Goal: Information Seeking & Learning: Learn about a topic

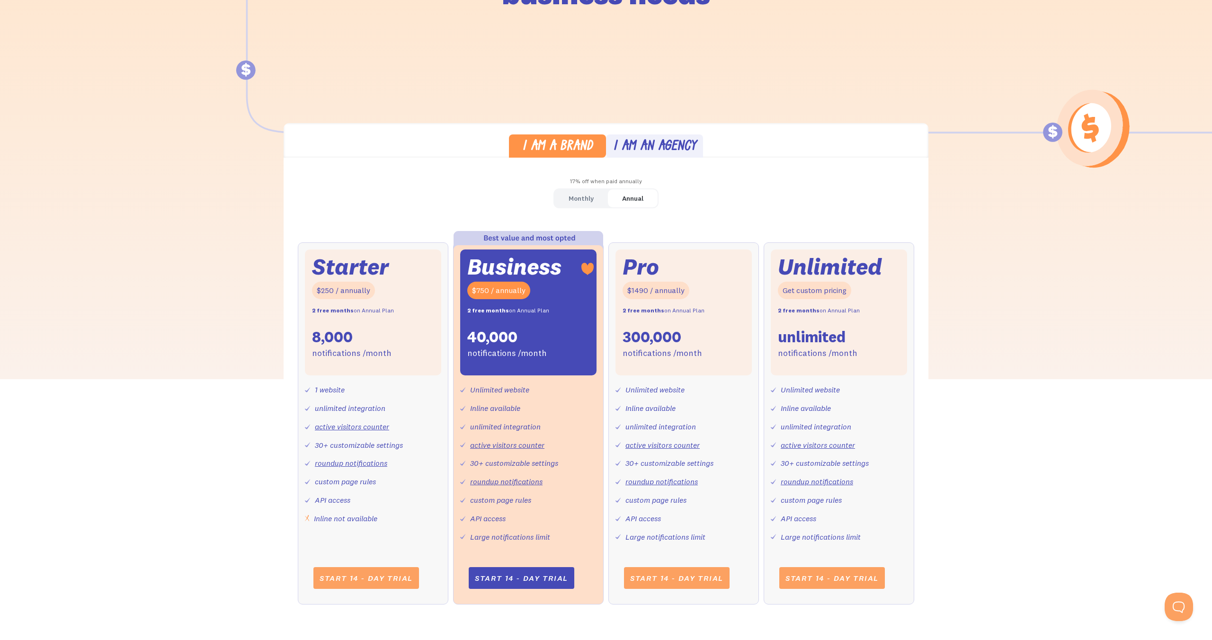
click at [577, 199] on div "Monthly" at bounding box center [580, 199] width 25 height 14
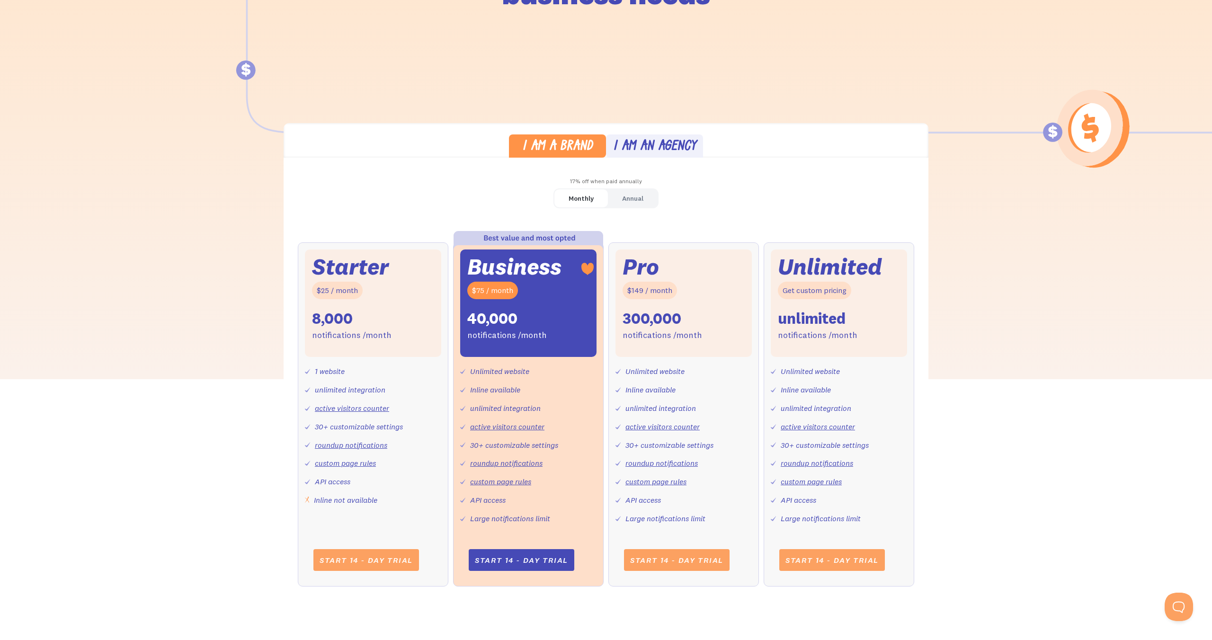
click at [972, 280] on div "I am a brand I am an agency 17% off when paid annually Monthly Annual Starter $…" at bounding box center [606, 364] width 1212 height 482
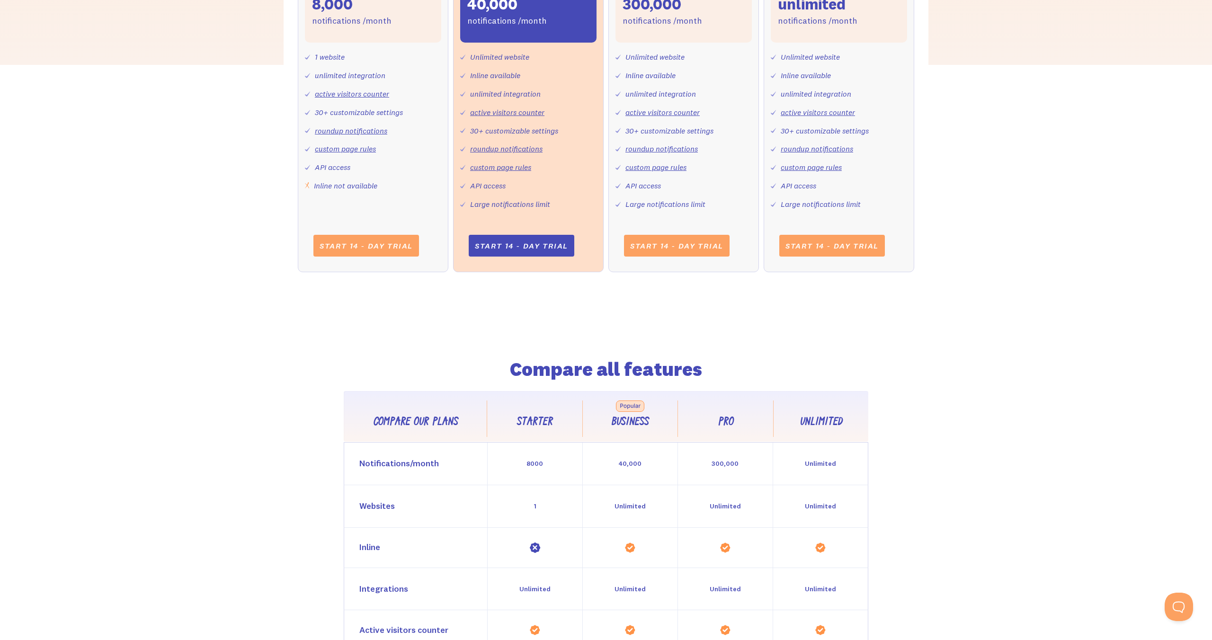
scroll to position [691, 0]
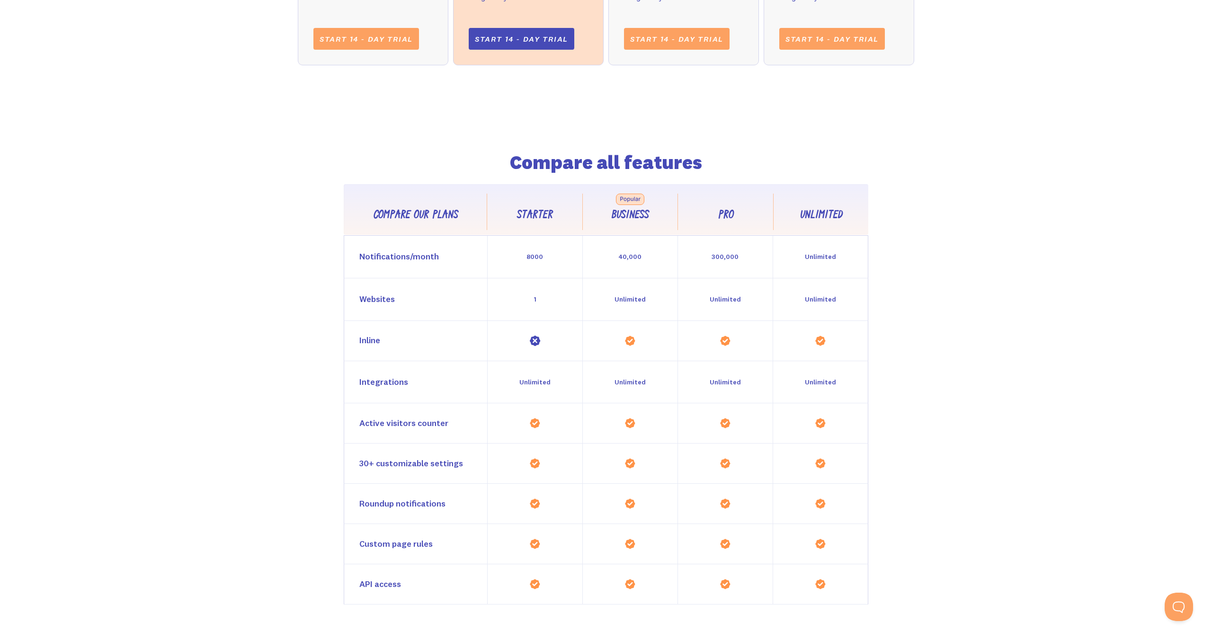
click at [1021, 302] on div "Compare all features Compare our plans Starter Business Pro Unlimited Feature C…" at bounding box center [606, 344] width 1212 height 521
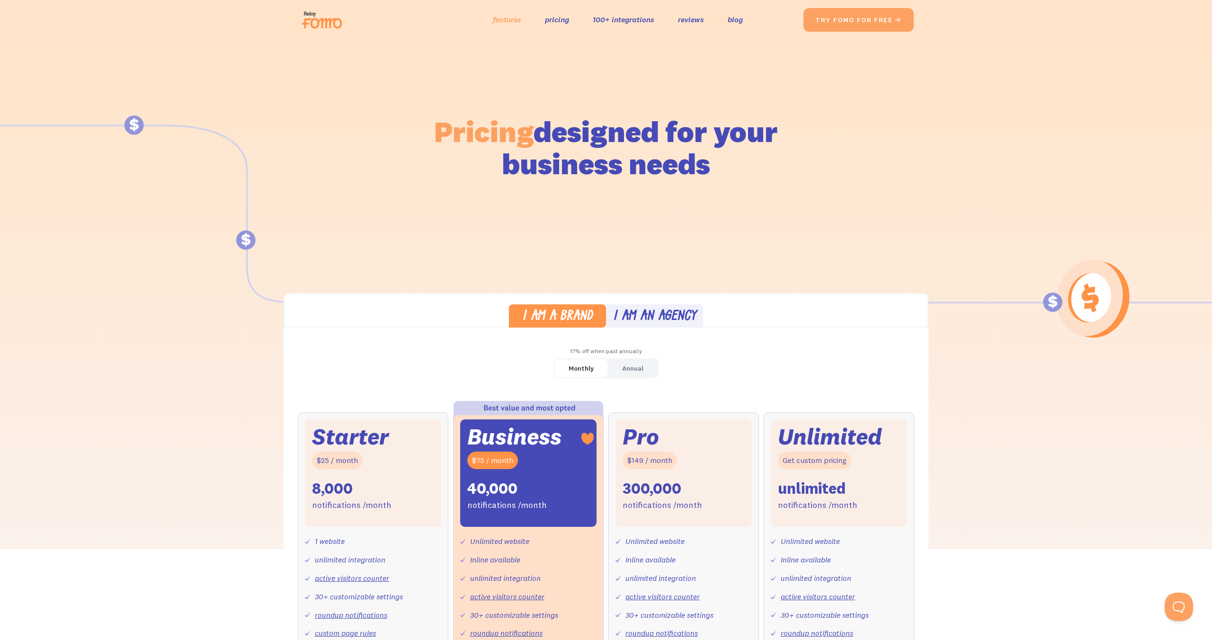
click at [514, 21] on link "features" at bounding box center [507, 20] width 28 height 14
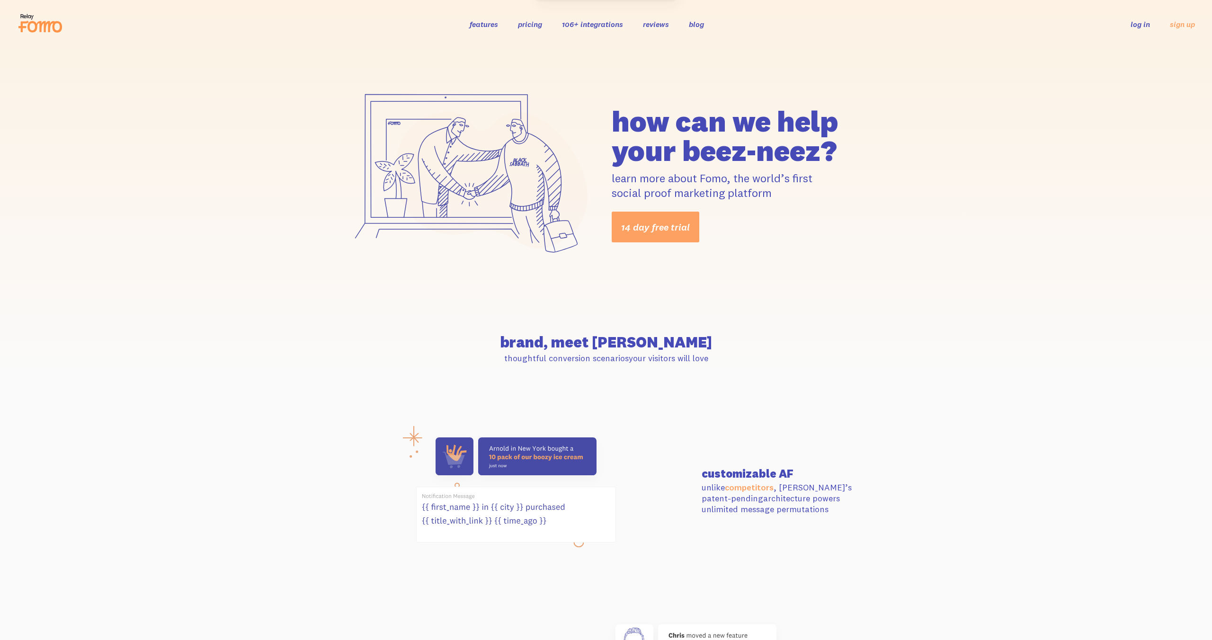
click at [973, 106] on div "how can we help your beez-neez? learn more about Fomo, the world’s first social…" at bounding box center [606, 174] width 1212 height 252
click at [959, 229] on div "how can we help your beez-neez? learn more about Fomo, the world’s first social…" at bounding box center [606, 174] width 1212 height 252
click at [616, 64] on button "Maybe Later" at bounding box center [612, 60] width 44 height 15
click at [992, 166] on div "how can we help your beez-neez? learn more about Fomo, the world’s first social…" at bounding box center [606, 174] width 1212 height 252
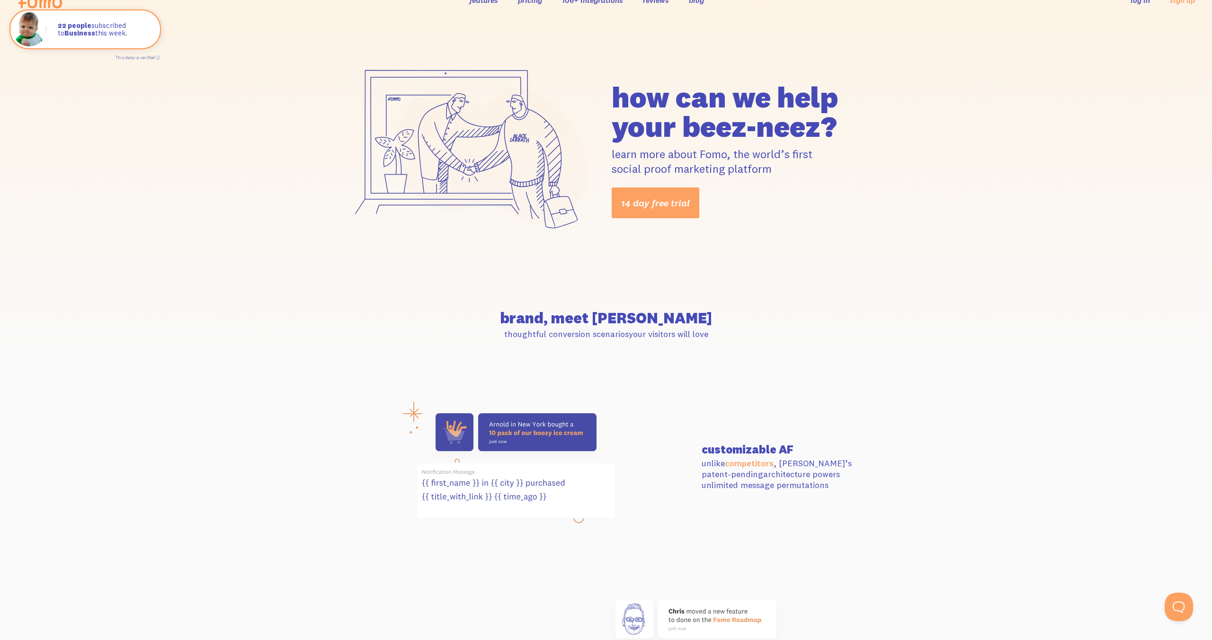
scroll to position [55, 0]
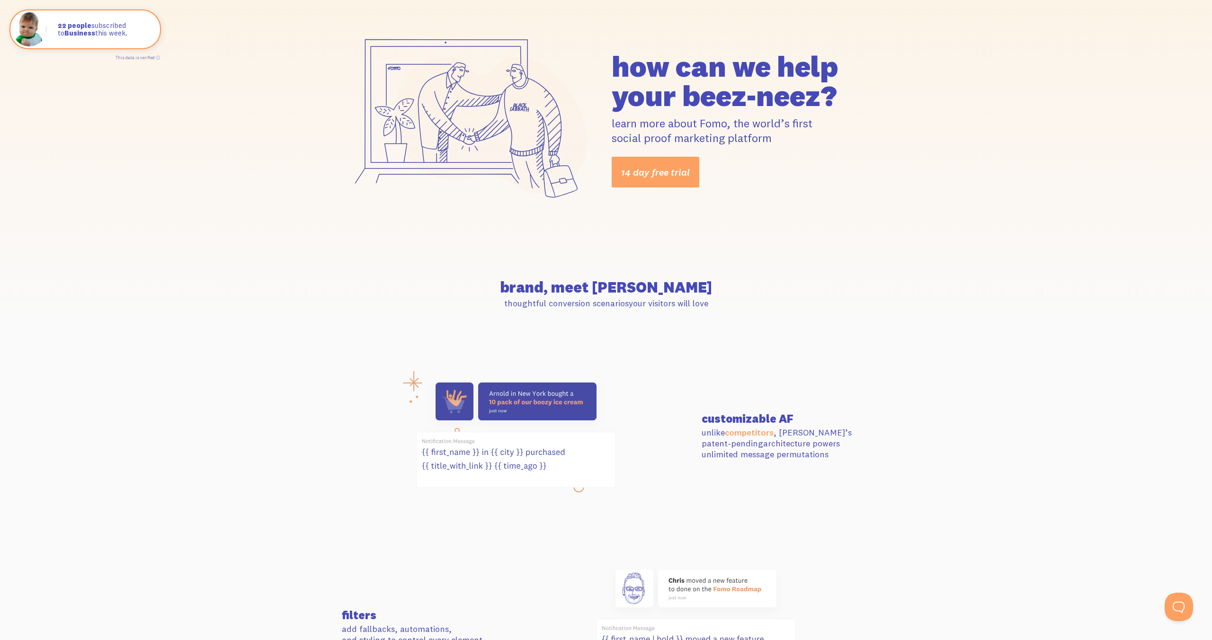
click at [988, 325] on section "brand, meet Fomo thoughtful conversion scenarios your visitors will love" at bounding box center [606, 294] width 1212 height 97
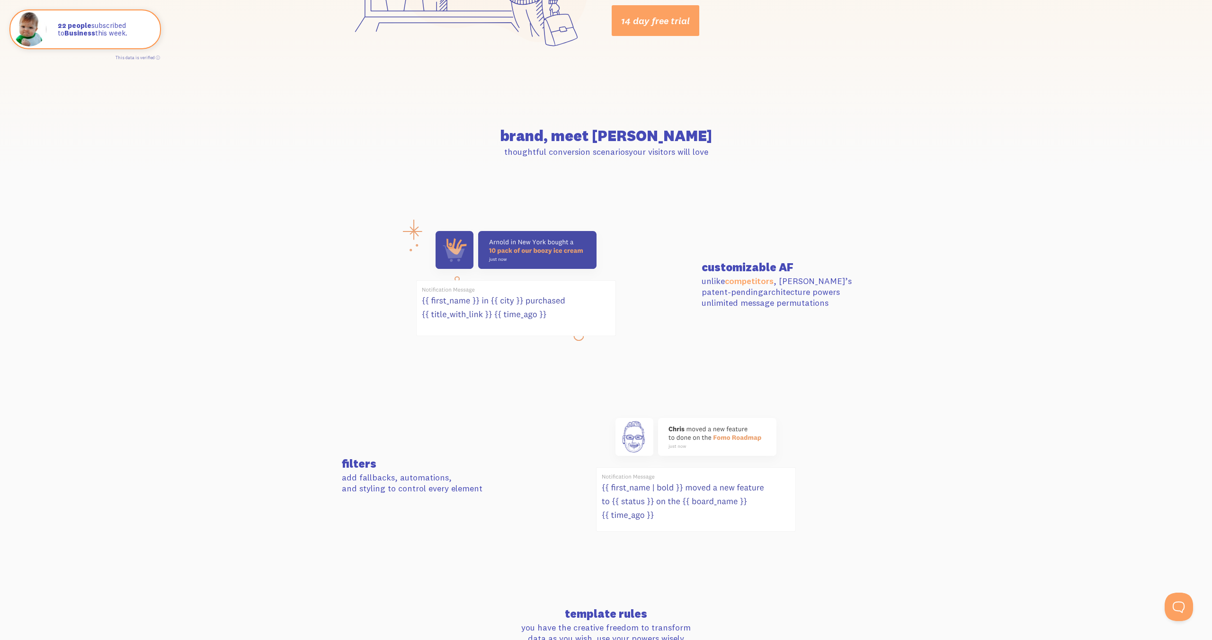
scroll to position [255, 0]
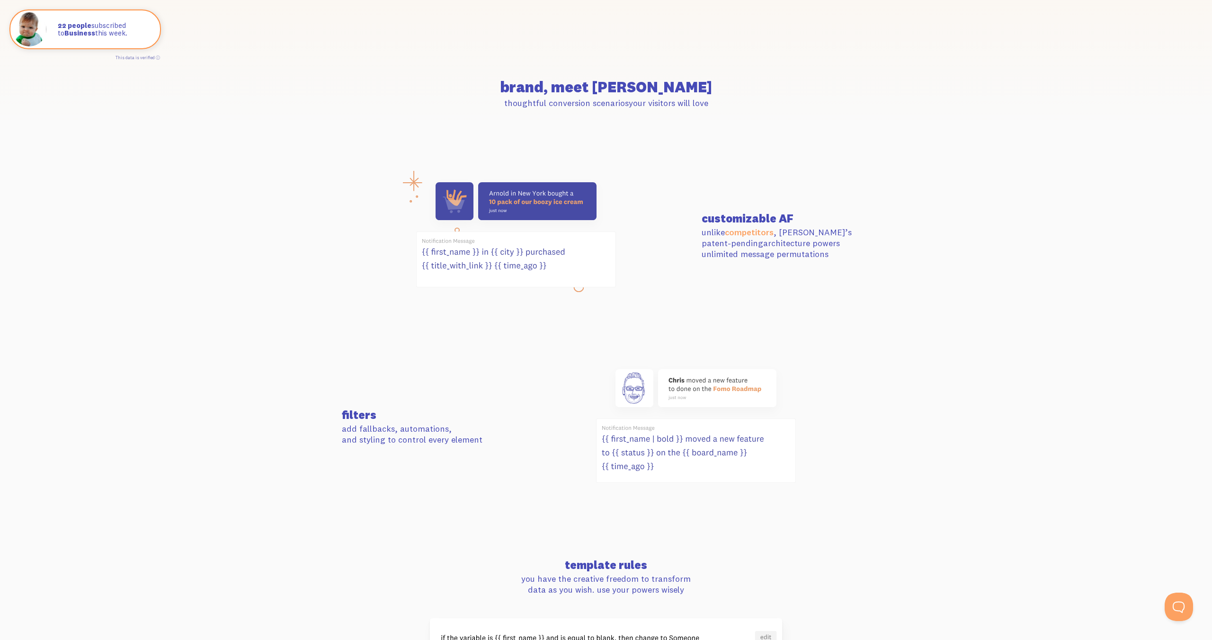
click at [960, 335] on section "filters add fallbacks, automations, and styling to control every element" at bounding box center [606, 426] width 1212 height 195
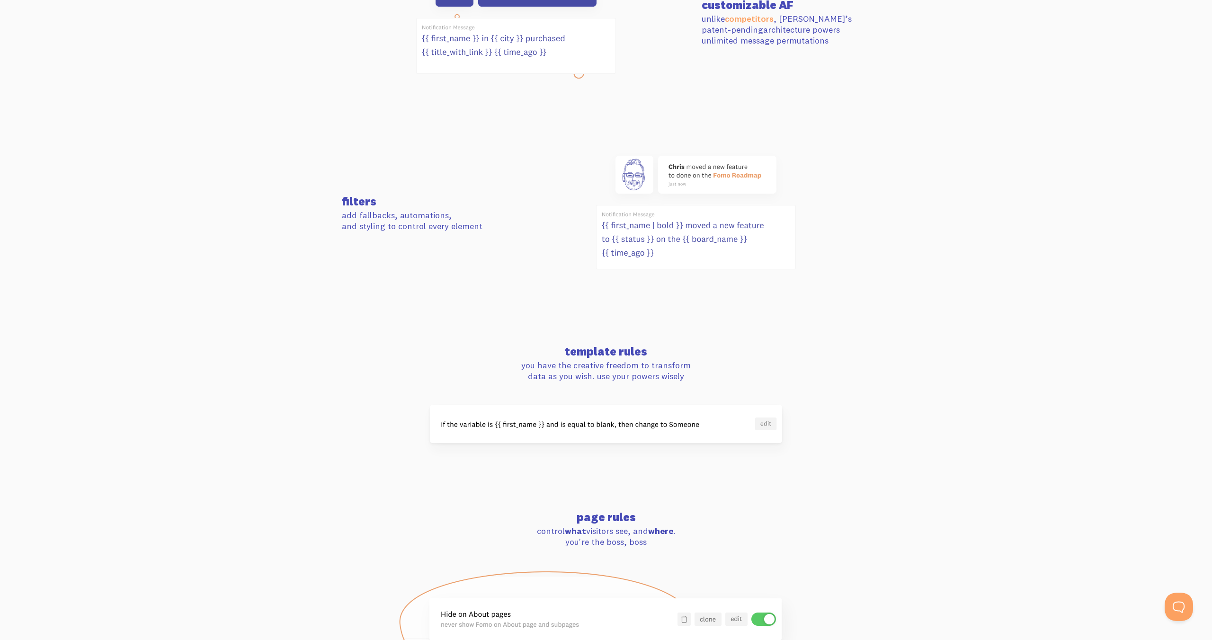
click at [759, 424] on img at bounding box center [606, 424] width 352 height 38
click at [764, 423] on img at bounding box center [606, 424] width 352 height 38
click at [701, 422] on img at bounding box center [606, 424] width 352 height 38
click at [655, 426] on img at bounding box center [606, 424] width 352 height 38
click at [609, 425] on img at bounding box center [606, 424] width 352 height 38
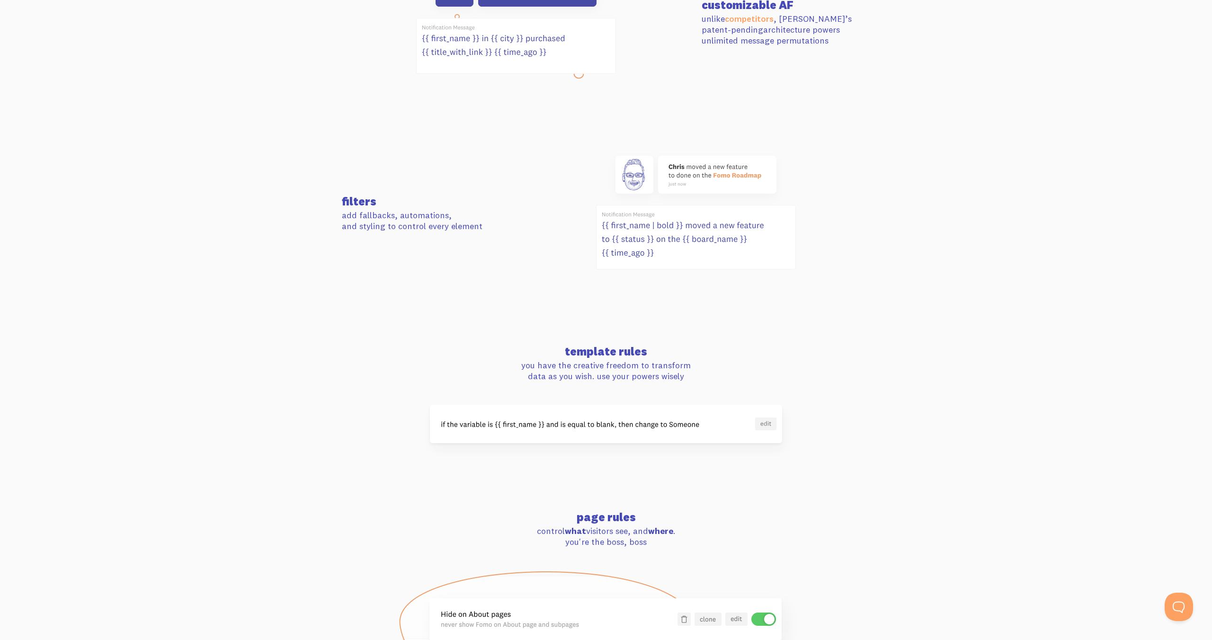
click at [538, 422] on img at bounding box center [606, 424] width 352 height 38
click at [770, 419] on img at bounding box center [606, 424] width 352 height 38
click at [769, 422] on img at bounding box center [606, 424] width 352 height 38
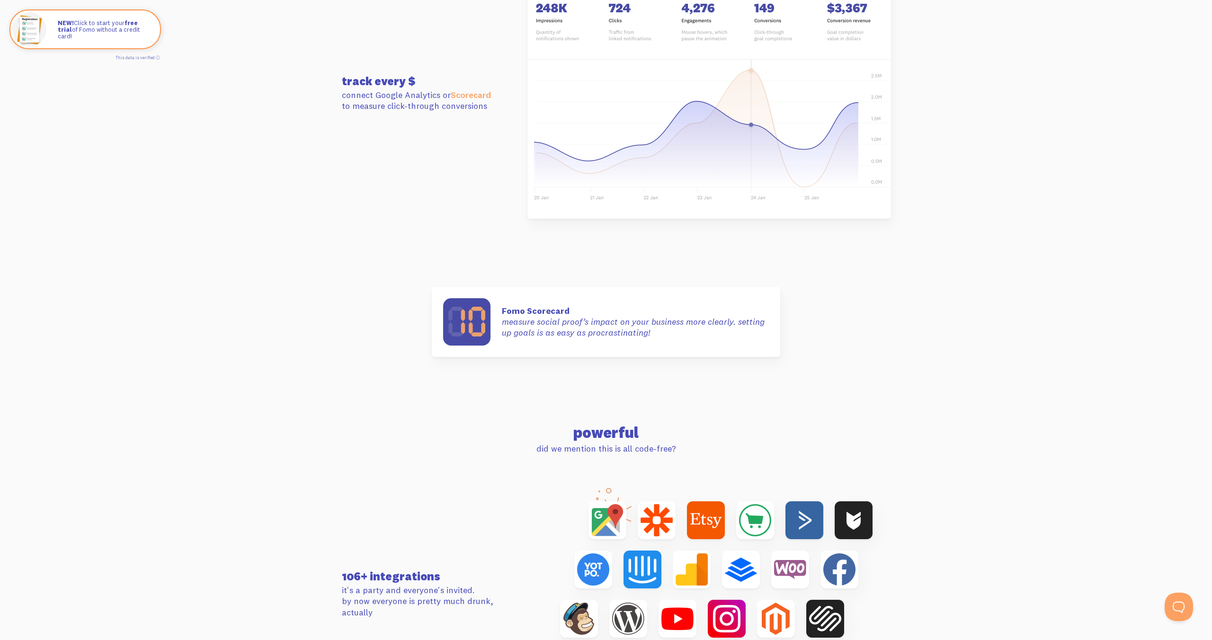
scroll to position [2655, 0]
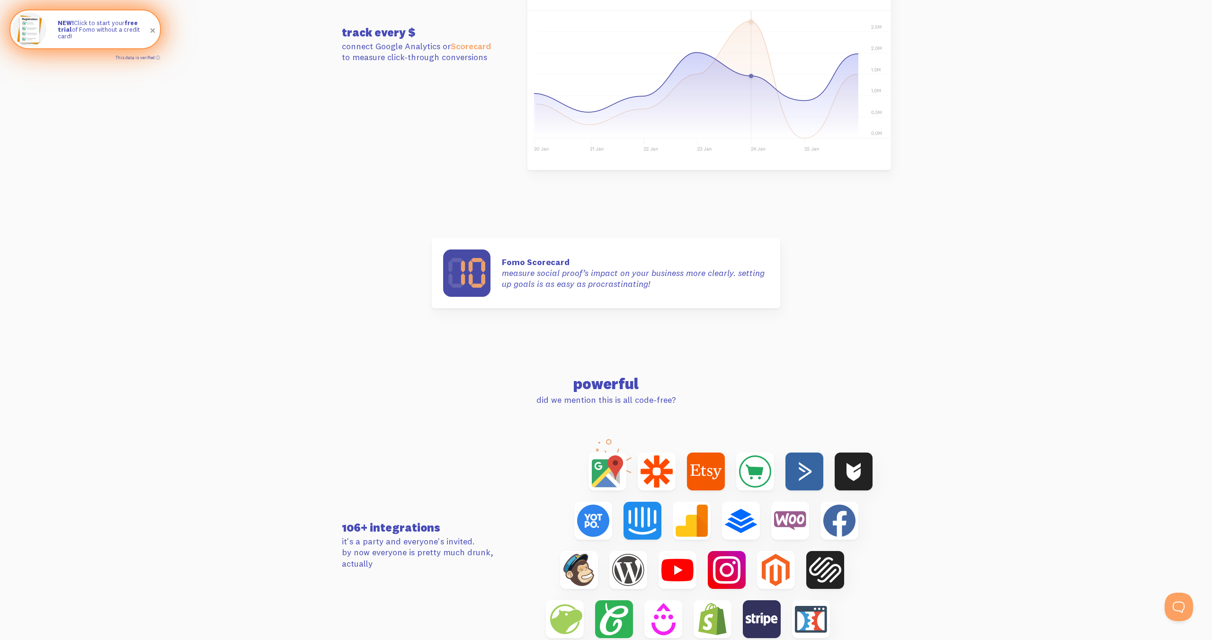
click at [159, 57] on link "This data is verified ⓘ" at bounding box center [137, 57] width 44 height 5
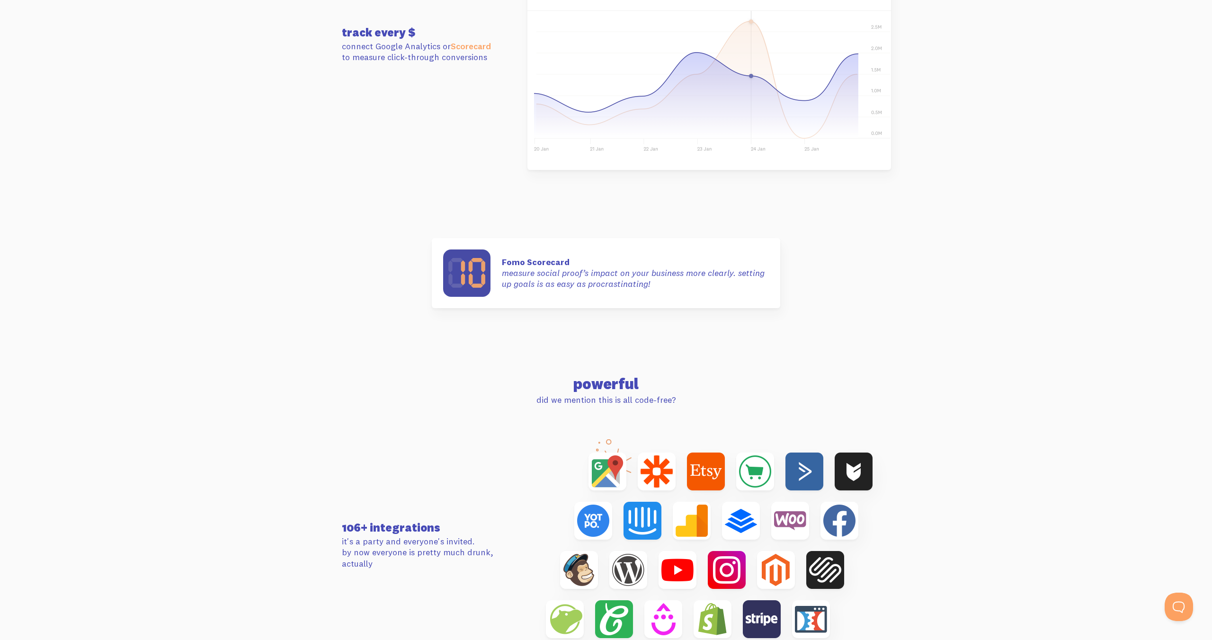
click at [1007, 316] on section "Fomo Scorecard Fomo Scorecard measure social proof’s impact on your business mo…" at bounding box center [606, 273] width 1212 height 138
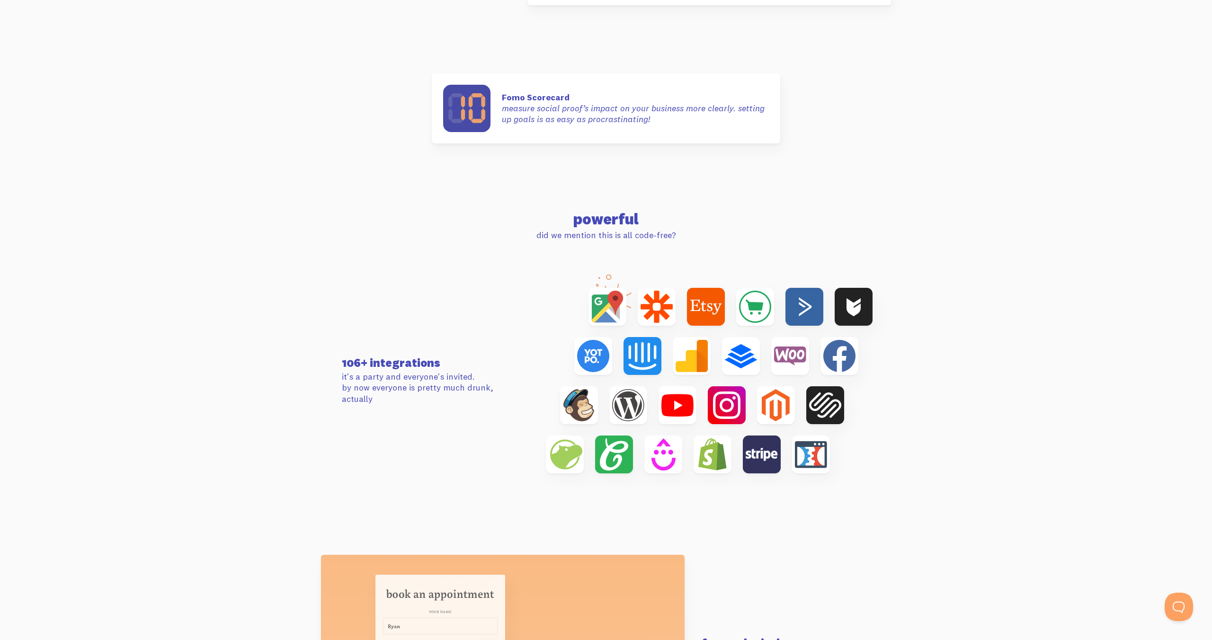
scroll to position [2965, 0]
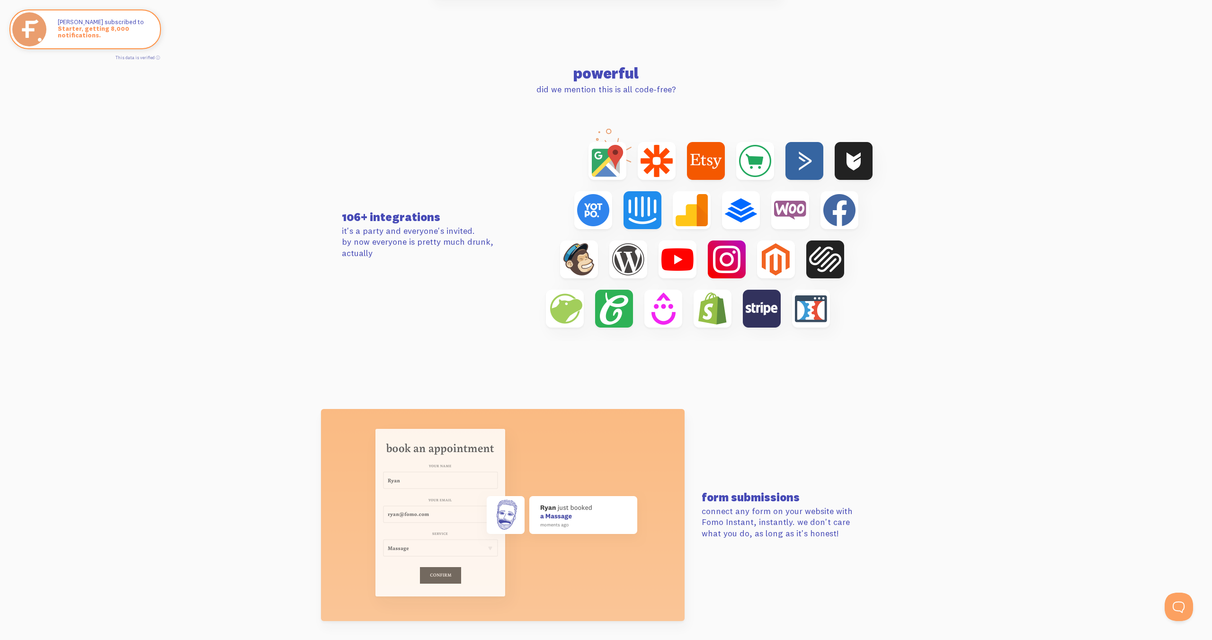
click at [1148, 285] on section "106+ integrations it's a party and everyone's invited. by now everyone is prett…" at bounding box center [606, 235] width 1212 height 280
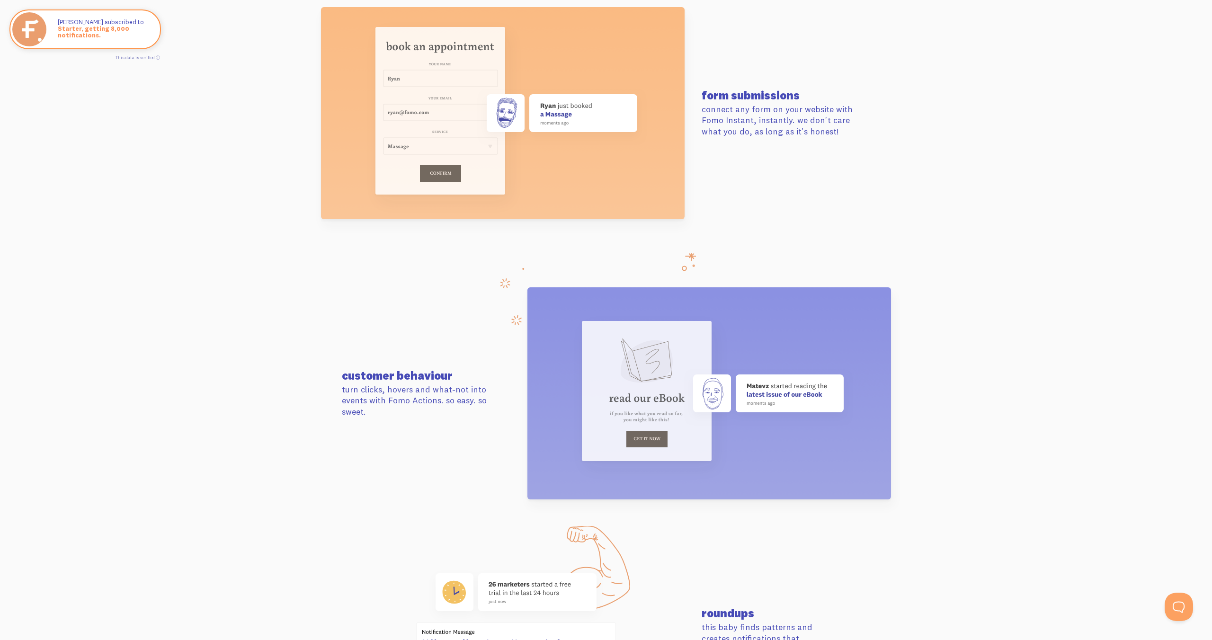
scroll to position [3672, 0]
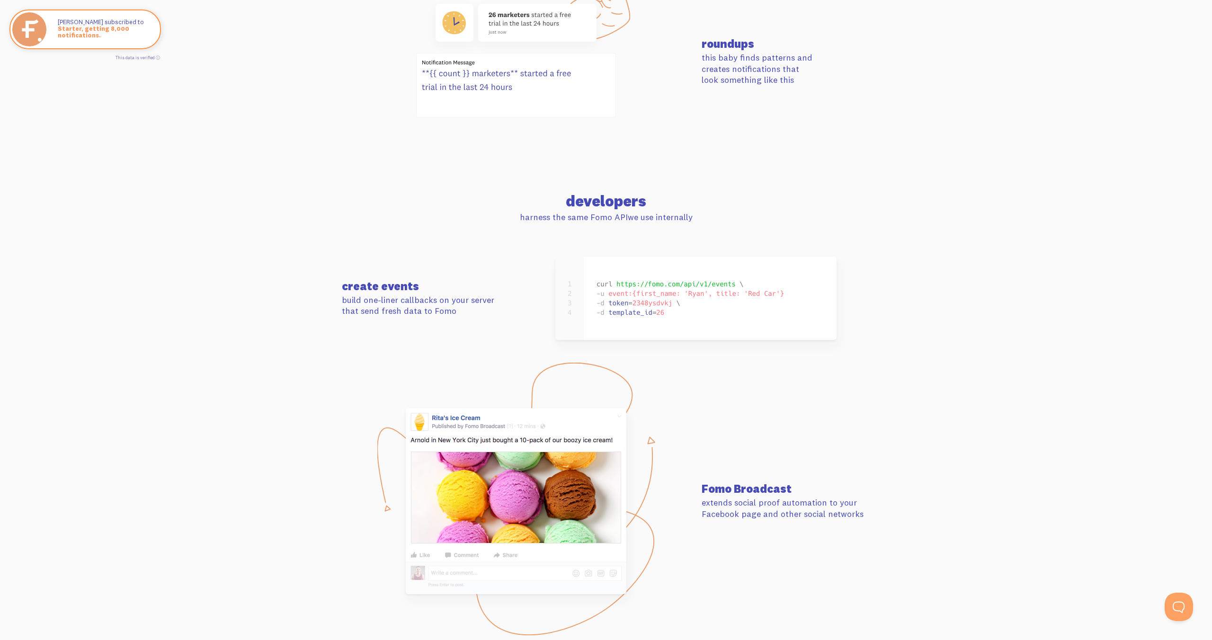
click at [1072, 282] on section "create events build one-liner callbacks on your server that send fresh data to …" at bounding box center [606, 315] width 1212 height 117
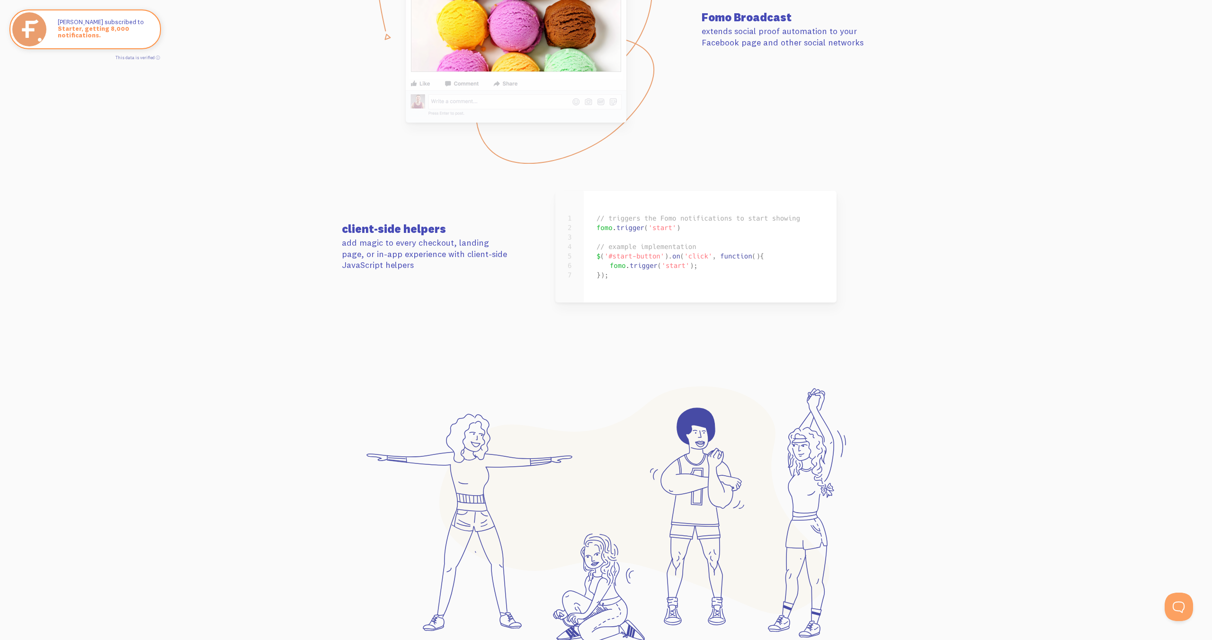
scroll to position [4505, 0]
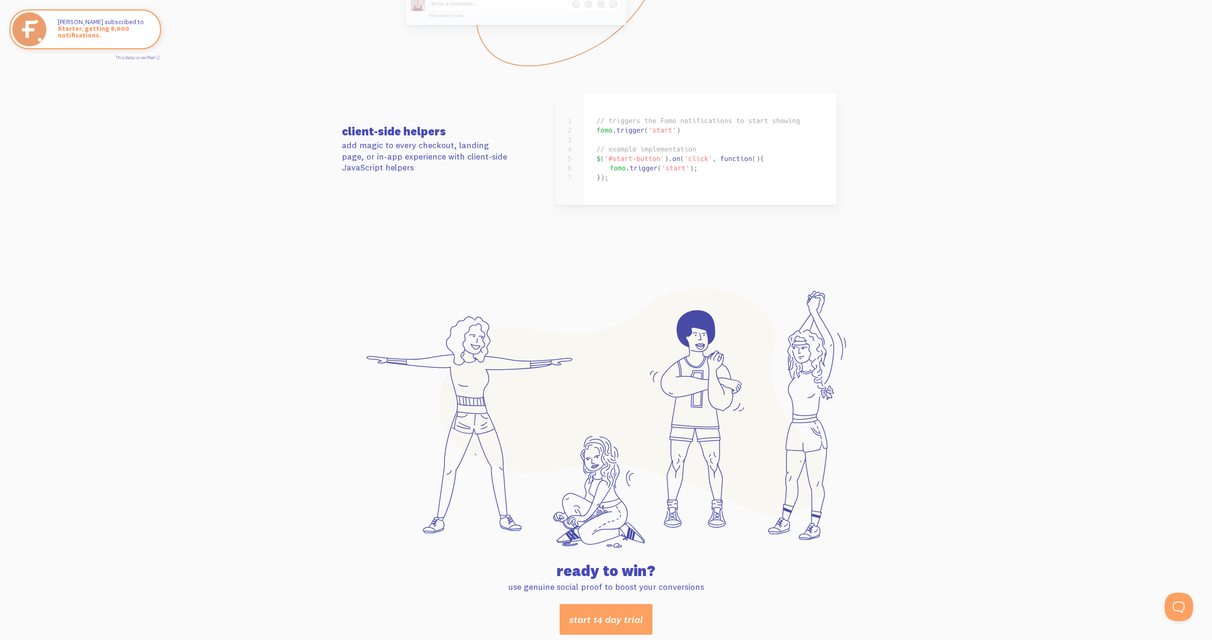
click at [1071, 227] on section "client-side helpers add magic to every checkout, landing page, or in-app experi…" at bounding box center [606, 149] width 1212 height 180
click at [1014, 211] on section "client-side helpers add magic to every checkout, landing page, or in-app experi…" at bounding box center [606, 149] width 1212 height 180
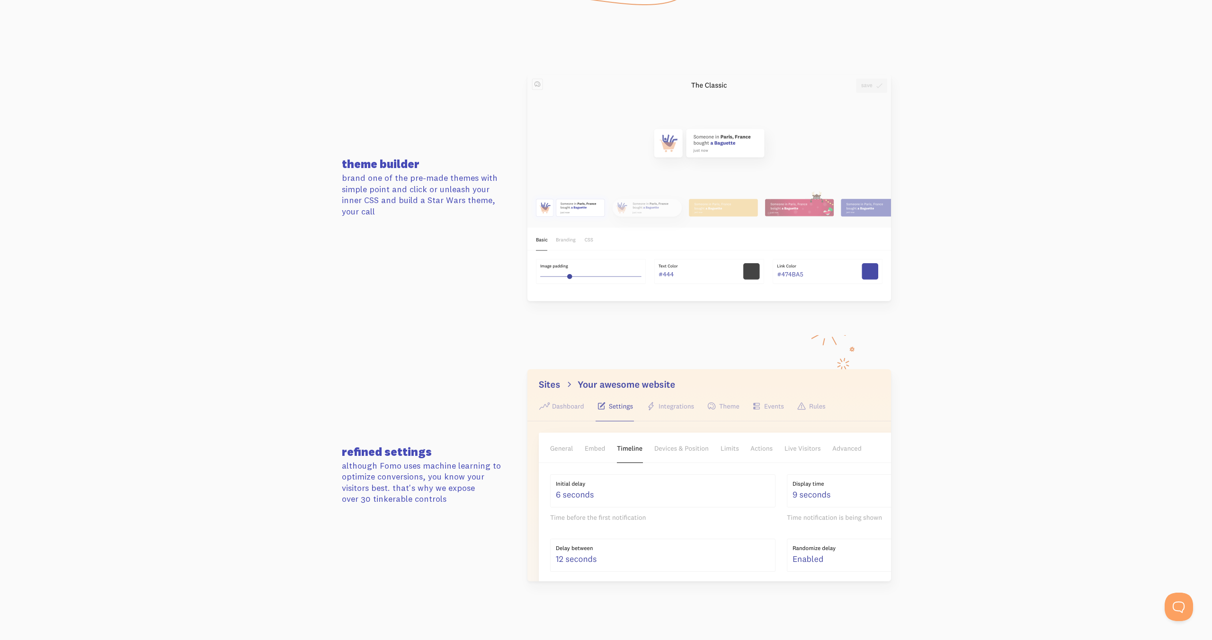
scroll to position [0, 0]
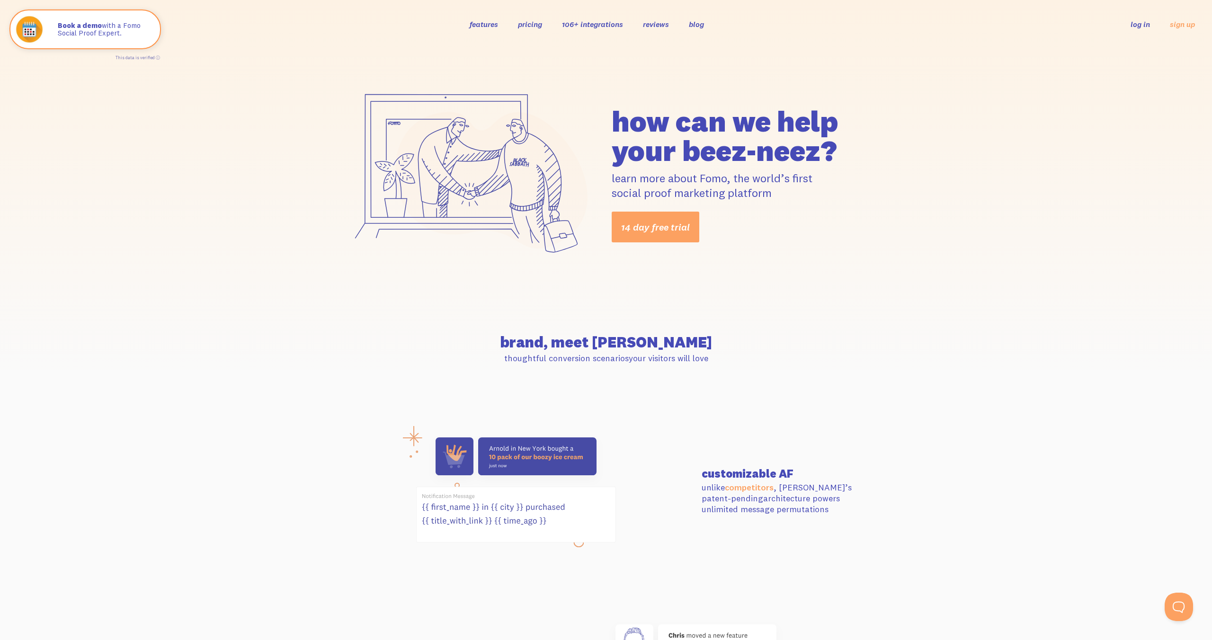
click at [585, 26] on link "106+ integrations" at bounding box center [592, 23] width 61 height 9
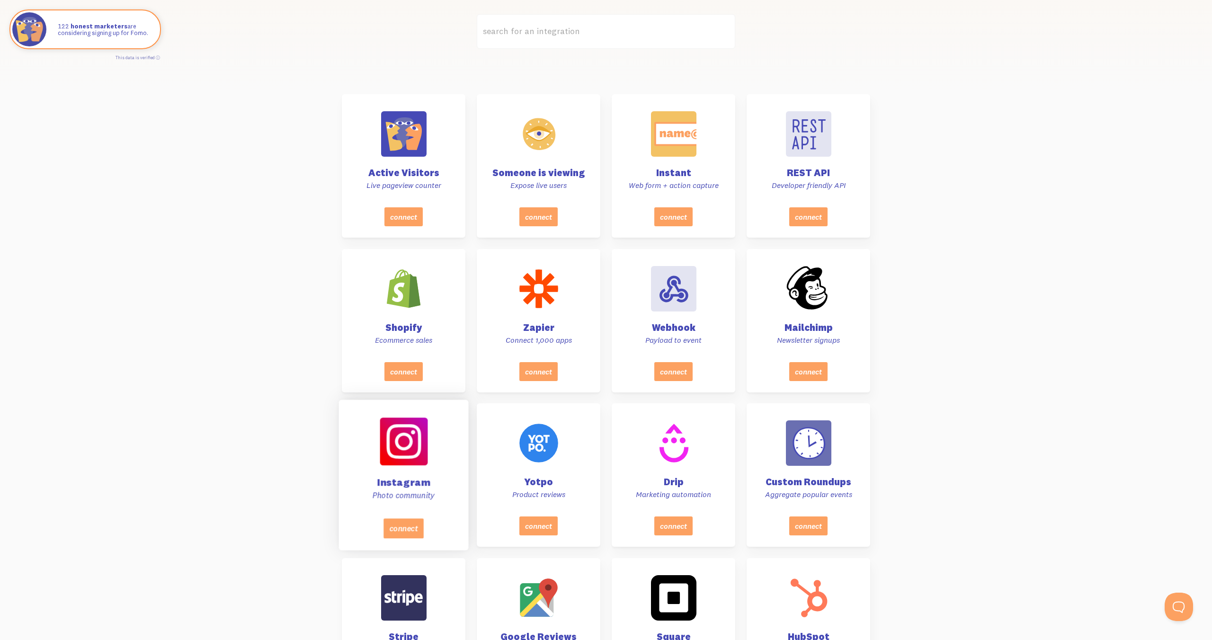
click at [416, 457] on div at bounding box center [404, 442] width 48 height 48
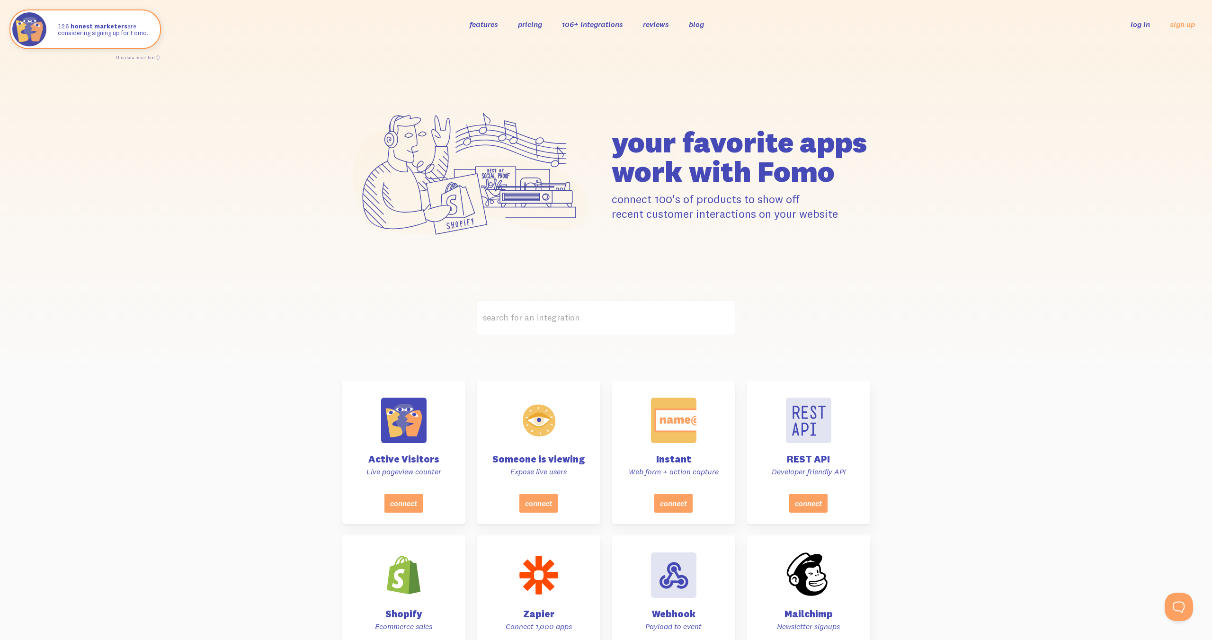
click at [536, 25] on link "pricing" at bounding box center [530, 23] width 24 height 9
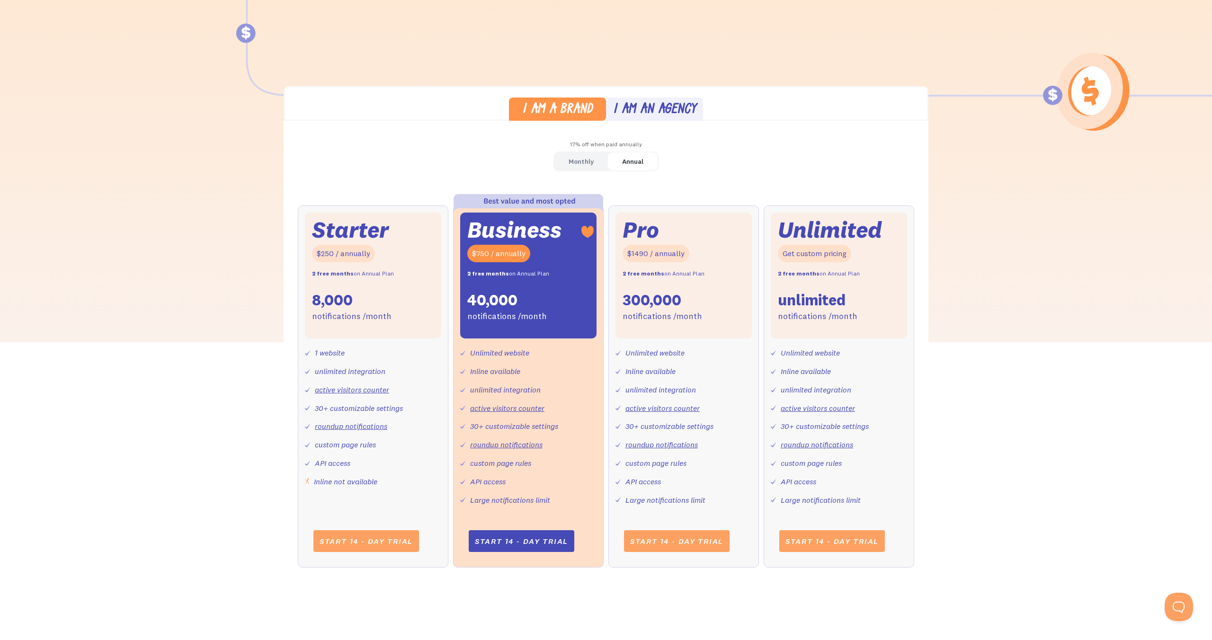
click at [591, 161] on div "Monthly" at bounding box center [580, 162] width 25 height 14
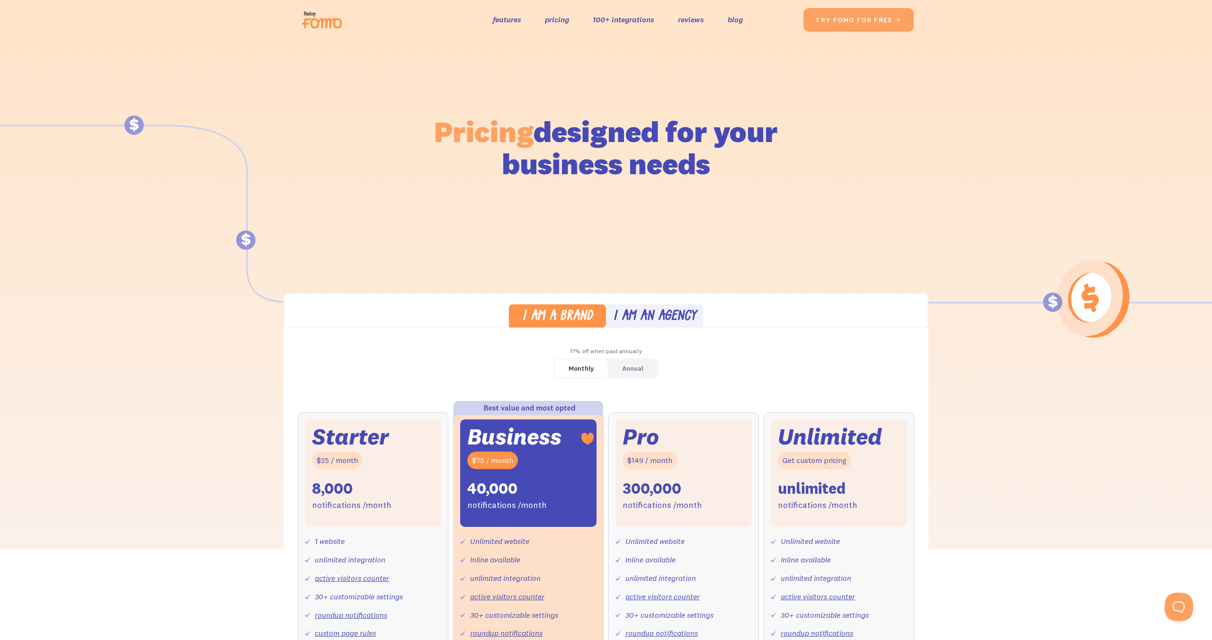
click at [311, 23] on img at bounding box center [324, 20] width 53 height 30
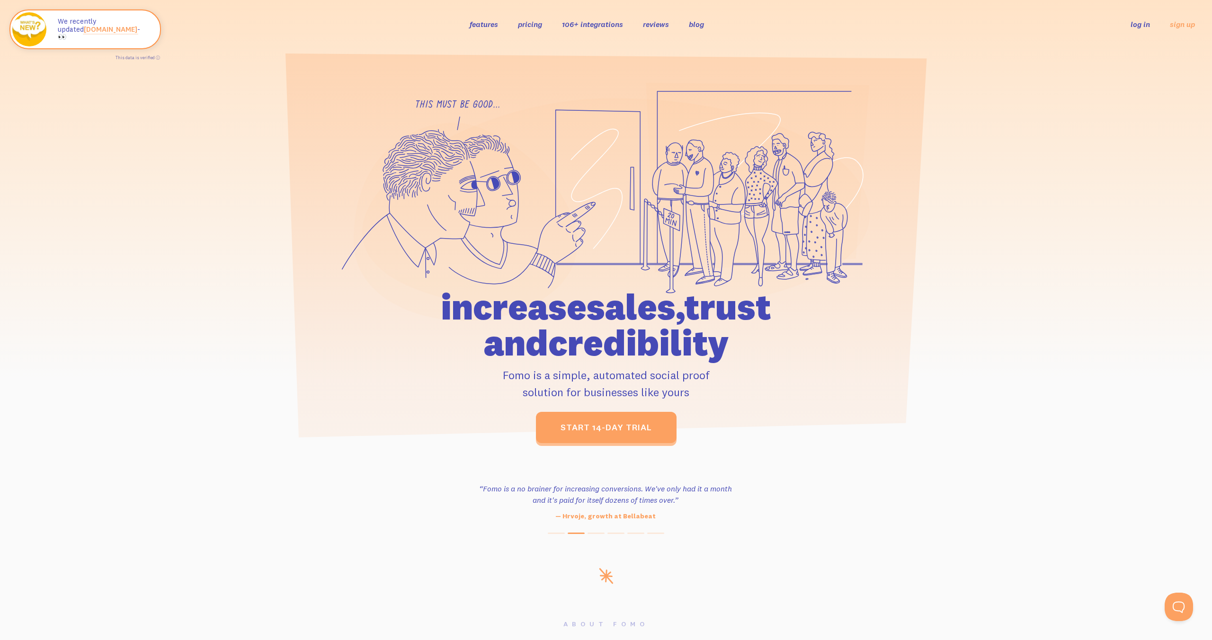
scroll to position [145, 0]
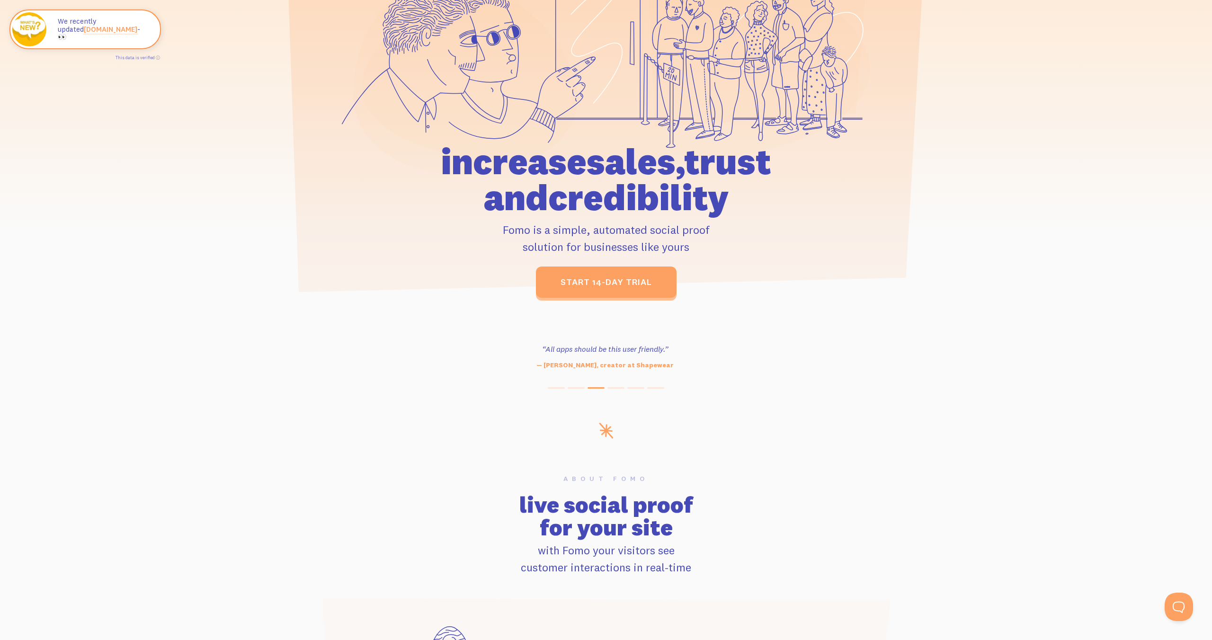
click at [1041, 415] on section "“Outstanding, exceeding our expectations. We're seeing immediate results from t…" at bounding box center [606, 362] width 1212 height 119
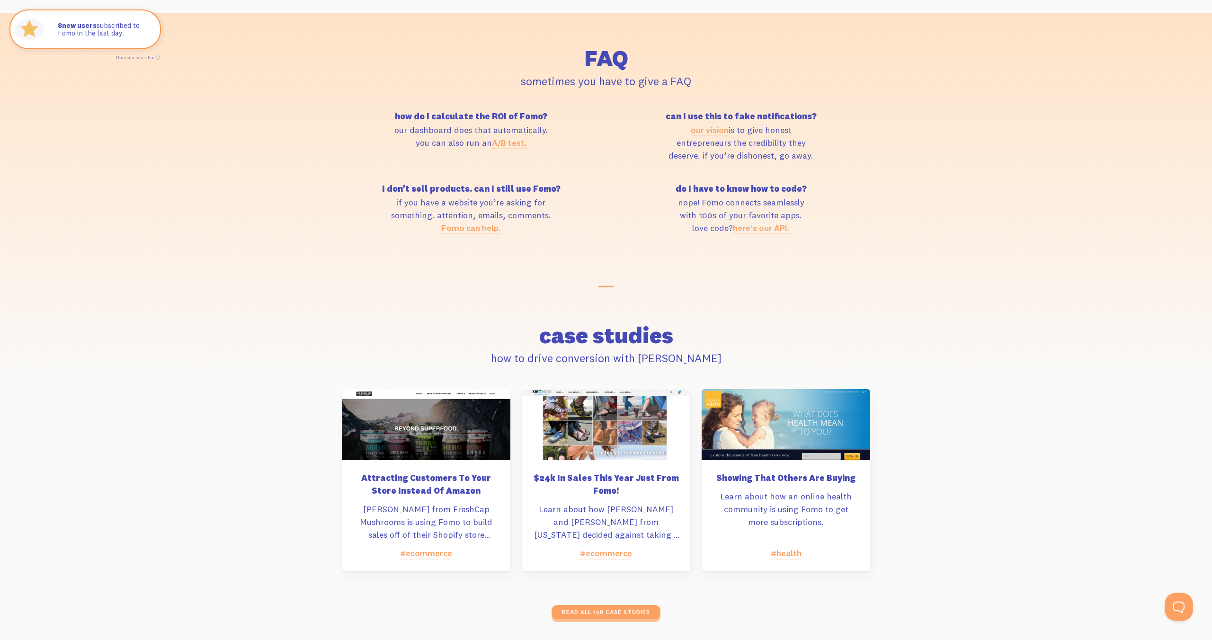
scroll to position [4557, 0]
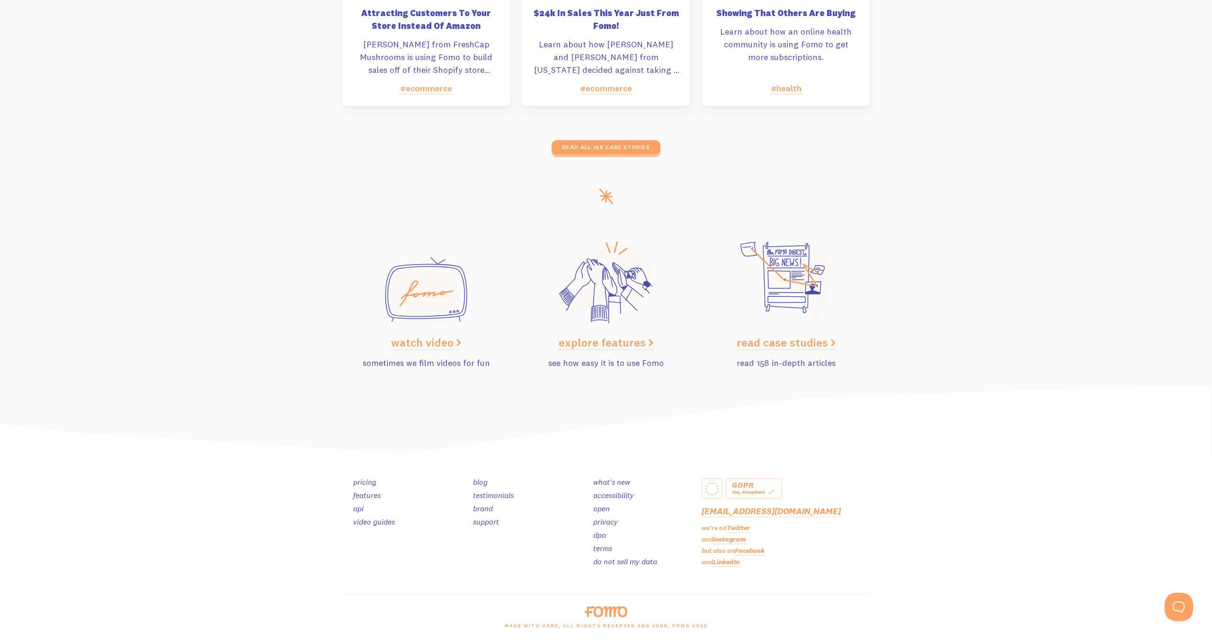
click at [369, 521] on link "video guides" at bounding box center [374, 521] width 42 height 9
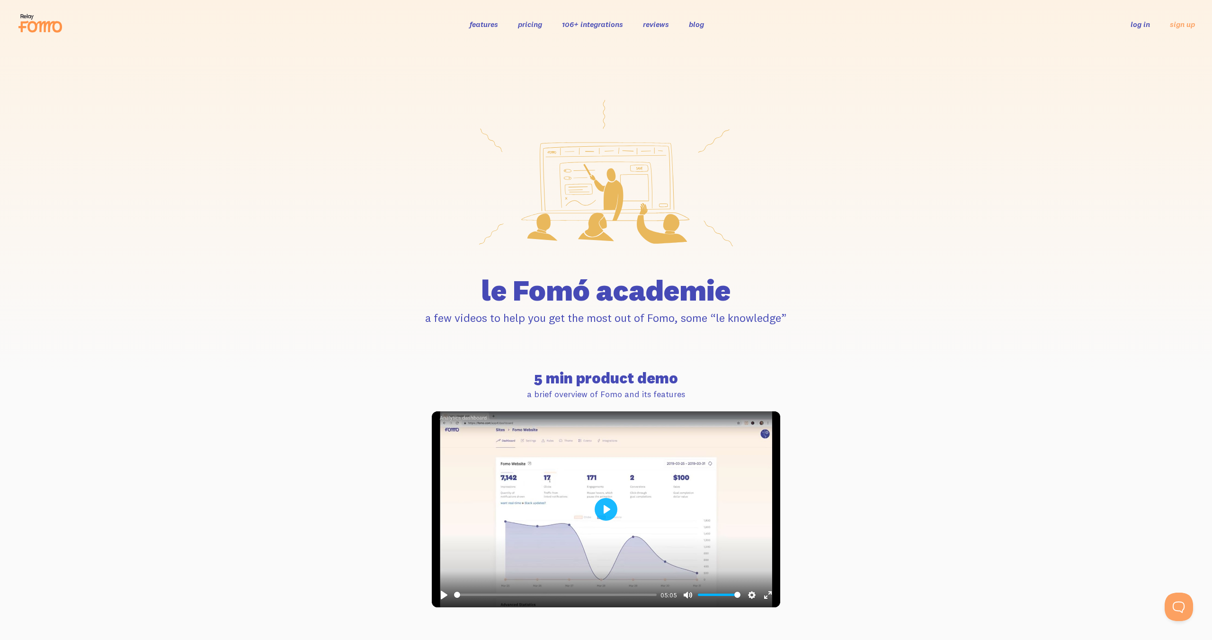
scroll to position [201, 0]
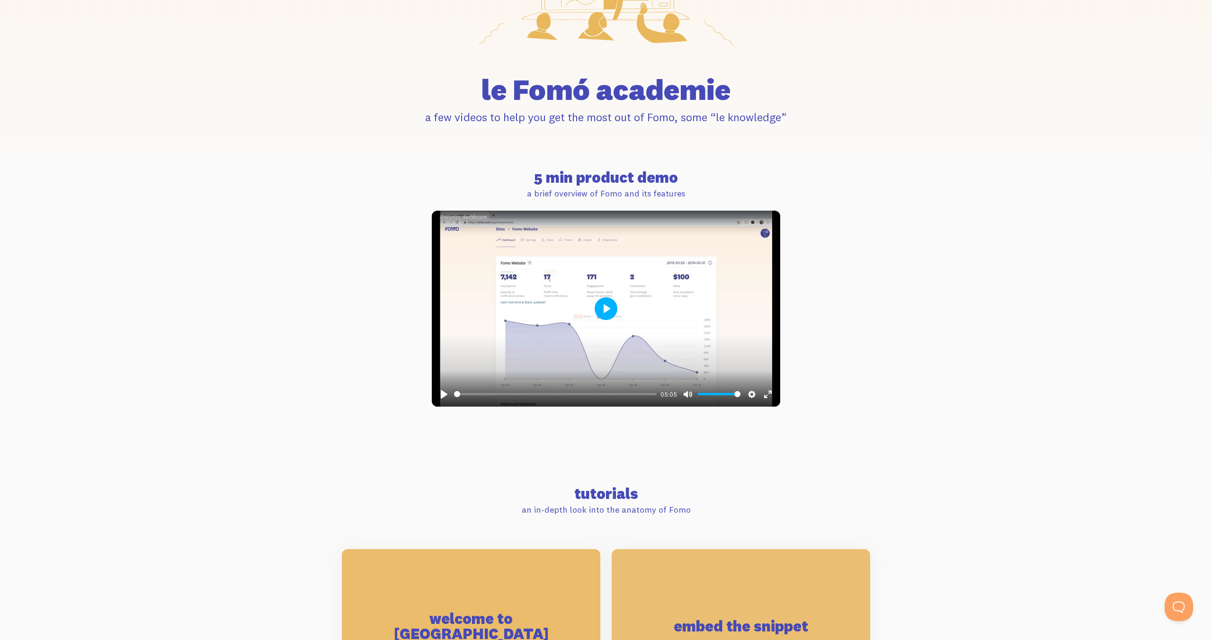
click at [599, 310] on button "Play" at bounding box center [605, 308] width 23 height 23
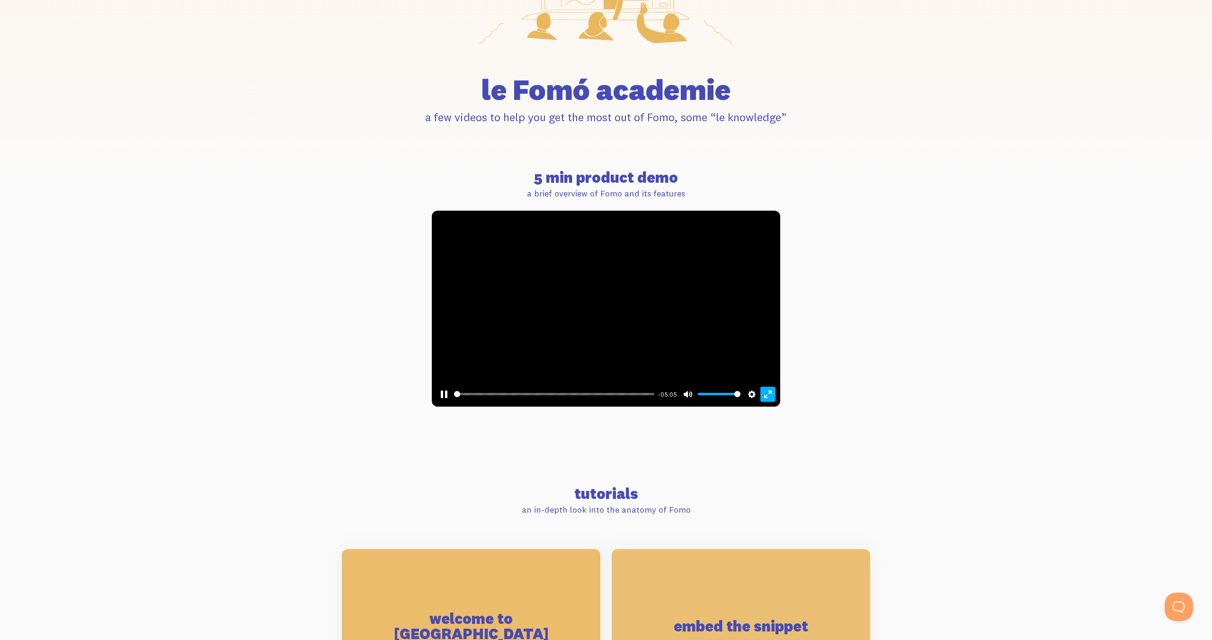
click at [763, 392] on button "Exit fullscreen Enter fullscreen" at bounding box center [767, 394] width 15 height 15
click at [929, 370] on section "5 min product demo a brief overview of Fomo and its features Pause Play % buffe…" at bounding box center [606, 311] width 1212 height 282
type input "51.14"
